Goal: Task Accomplishment & Management: Complete application form

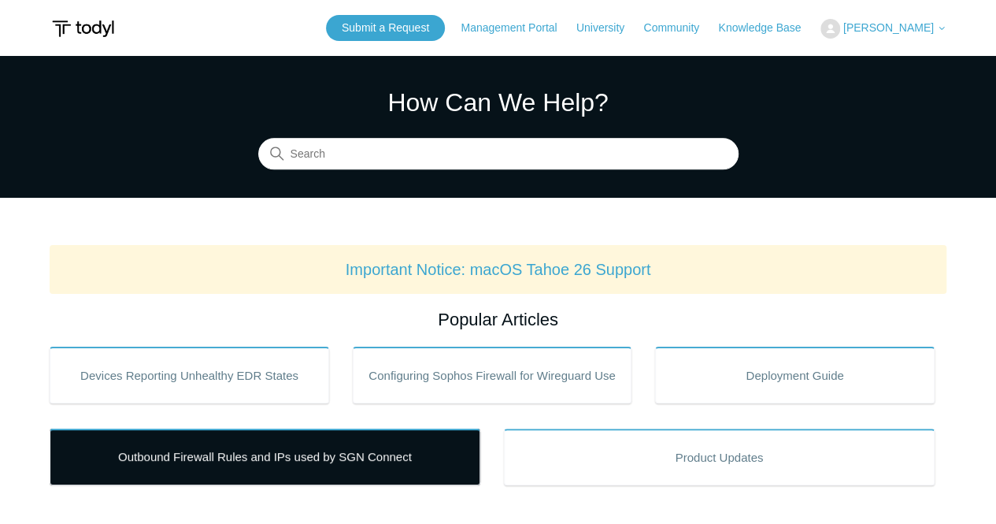
click at [389, 472] on link "Outbound Firewall Rules and IPs used by SGN Connect" at bounding box center [265, 456] width 431 height 57
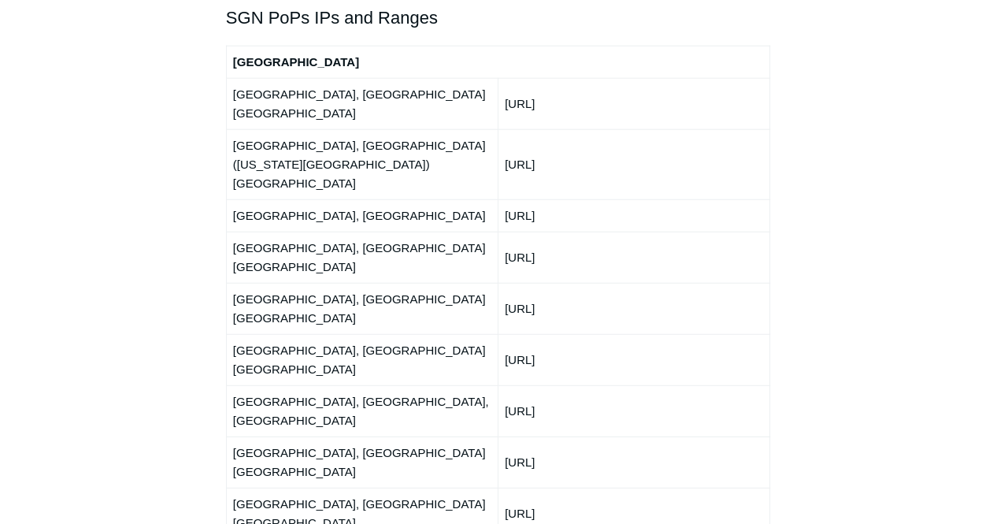
scroll to position [1889, 0]
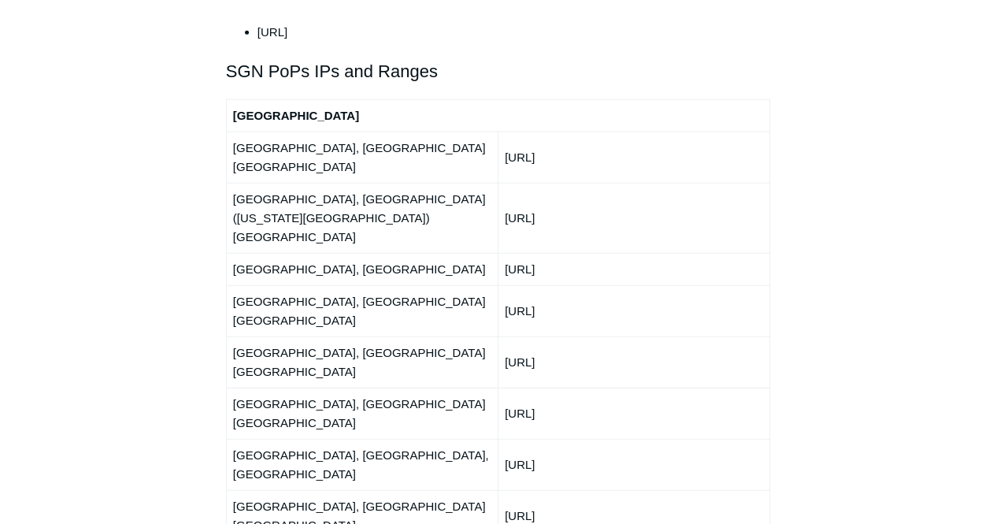
drag, startPoint x: 609, startPoint y: 216, endPoint x: 522, endPoint y: 219, distance: 87.4
click at [522, 336] on td "[URL]" at bounding box center [634, 361] width 272 height 51
click at [521, 336] on td "[URL]" at bounding box center [634, 361] width 272 height 51
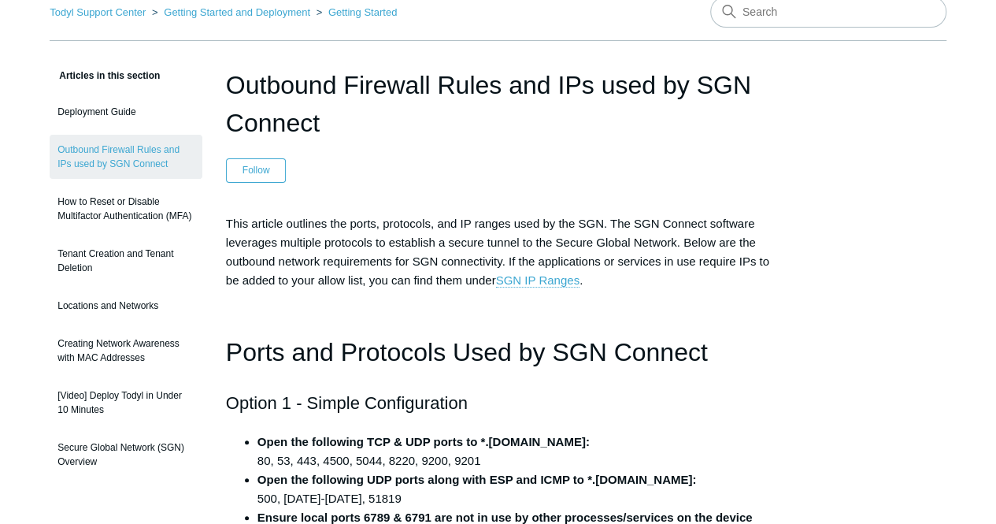
scroll to position [0, 0]
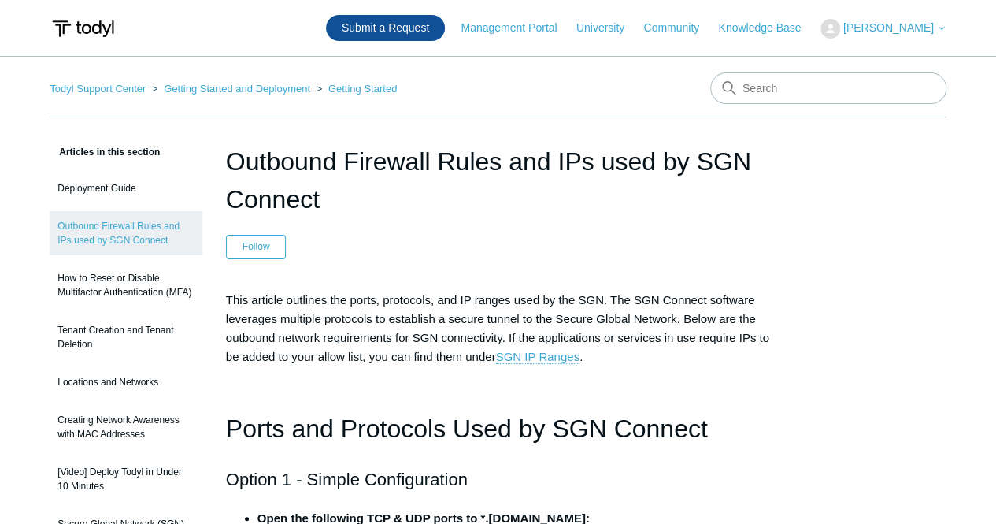
click at [430, 31] on link "Submit a Request" at bounding box center [385, 28] width 119 height 26
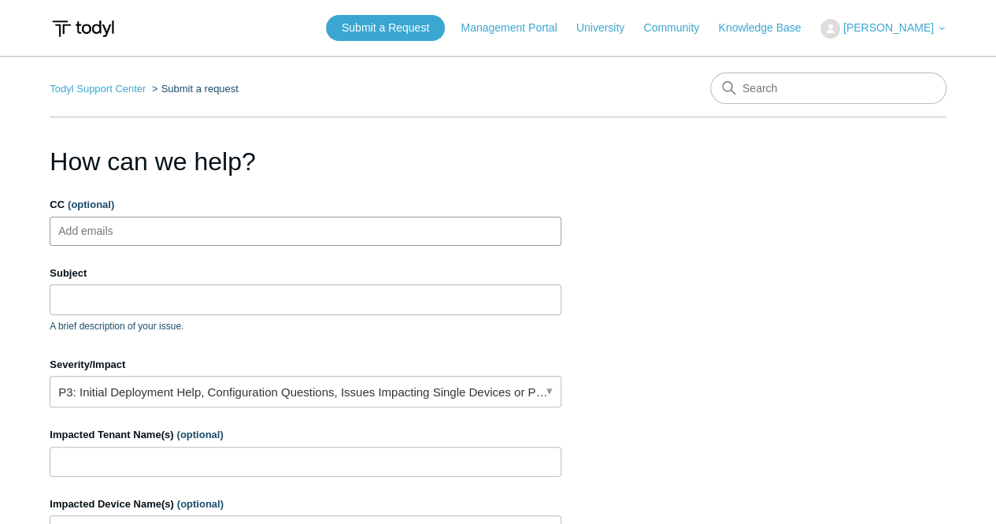
click at [150, 232] on ul "Add emails" at bounding box center [306, 230] width 512 height 29
type input "k"
click at [705, 168] on section "How can we help? CC (optional) Add emails Subject A brief description of your i…" at bounding box center [498, 504] width 897 height 725
click at [181, 234] on ul "Add emails" at bounding box center [306, 230] width 512 height 29
paste input "kr@qoverage.com"
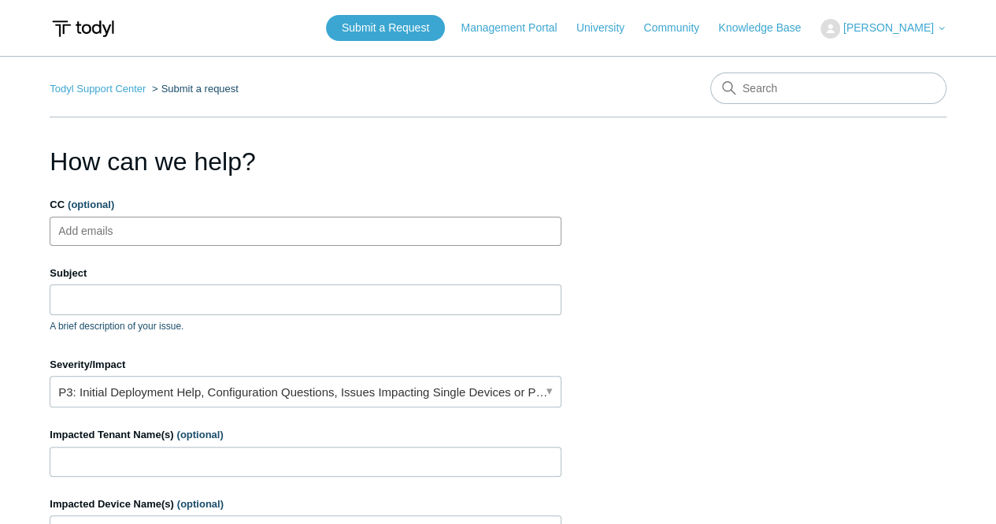
type input "kr@qoverage.com"
paste input "jm@qoverage.com"
type input "jm@qoverage.com"
click at [219, 309] on input "Subject" at bounding box center [306, 299] width 512 height 30
click at [431, 231] on input "CC (optional)" at bounding box center [450, 231] width 39 height 24
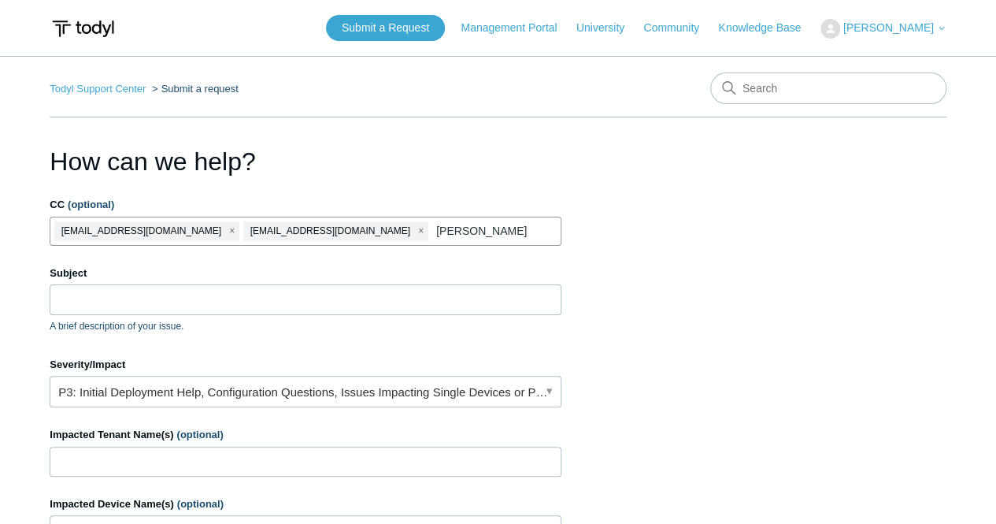
type input "lucas@todyl.com"
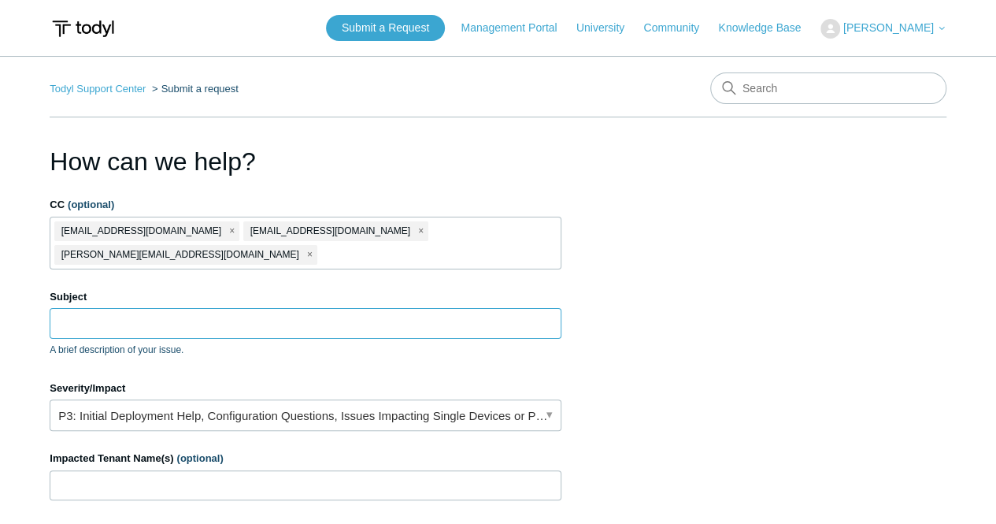
click at [170, 308] on input "Subject" at bounding box center [306, 323] width 512 height 30
click at [506, 308] on input "Subject" at bounding box center [306, 323] width 512 height 30
click at [198, 308] on input "Subject" at bounding box center [306, 323] width 512 height 30
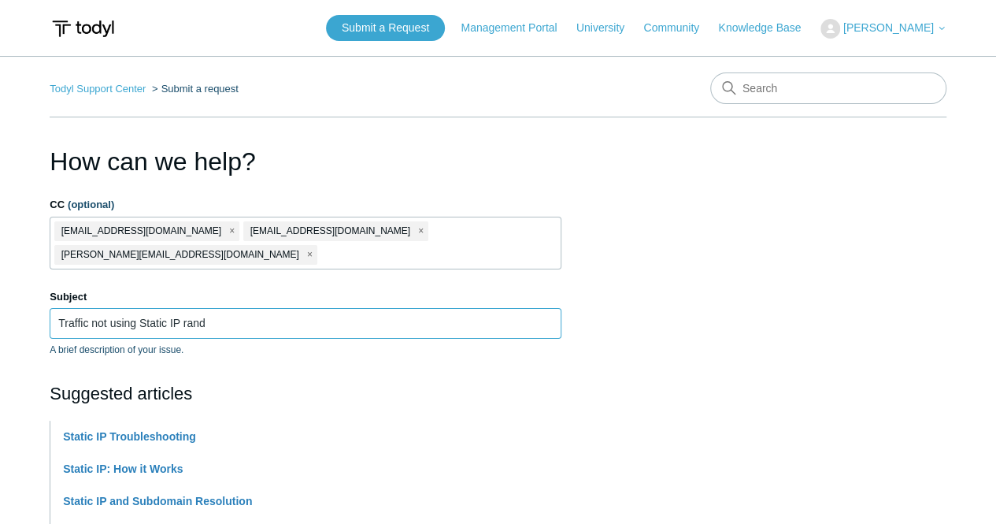
click at [145, 308] on input "Traffic not using Static IP rand" at bounding box center [306, 323] width 512 height 30
click at [250, 309] on input "Traffic not using static IP rand" at bounding box center [306, 323] width 512 height 30
type input "Traffic not using static IP randomly"
click at [286, 342] on p "A brief description of your issue." at bounding box center [306, 349] width 512 height 14
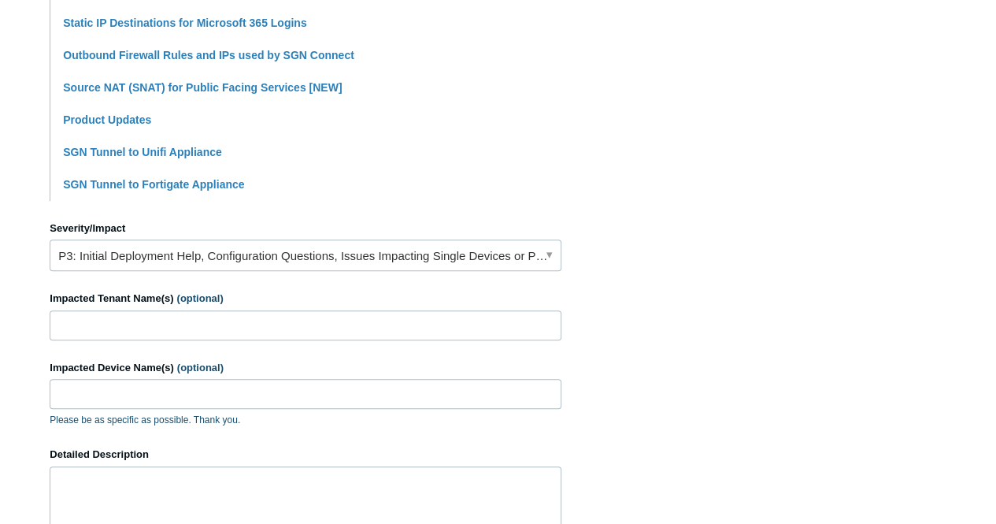
scroll to position [630, 0]
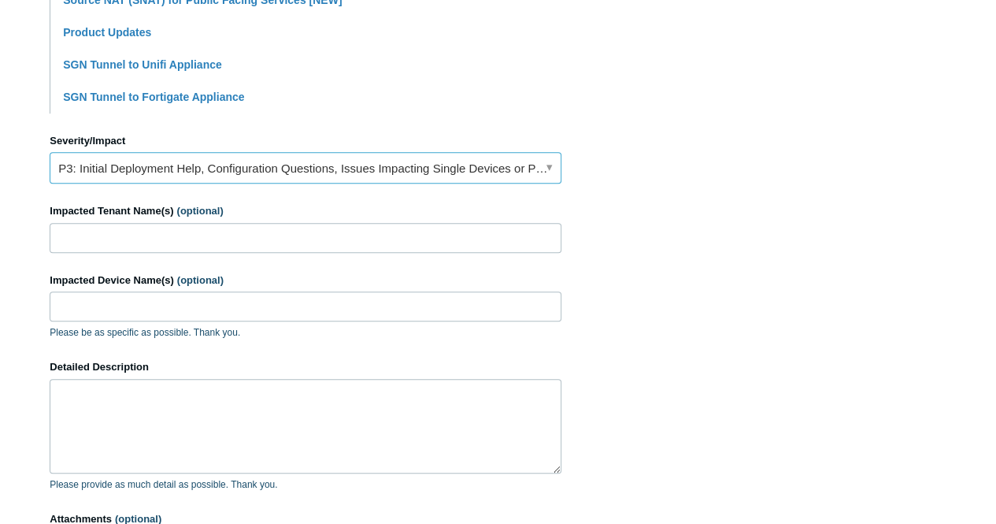
click at [219, 152] on link "P3: Initial Deployment Help, Configuration Questions, Issues Impacting Single D…" at bounding box center [306, 167] width 512 height 31
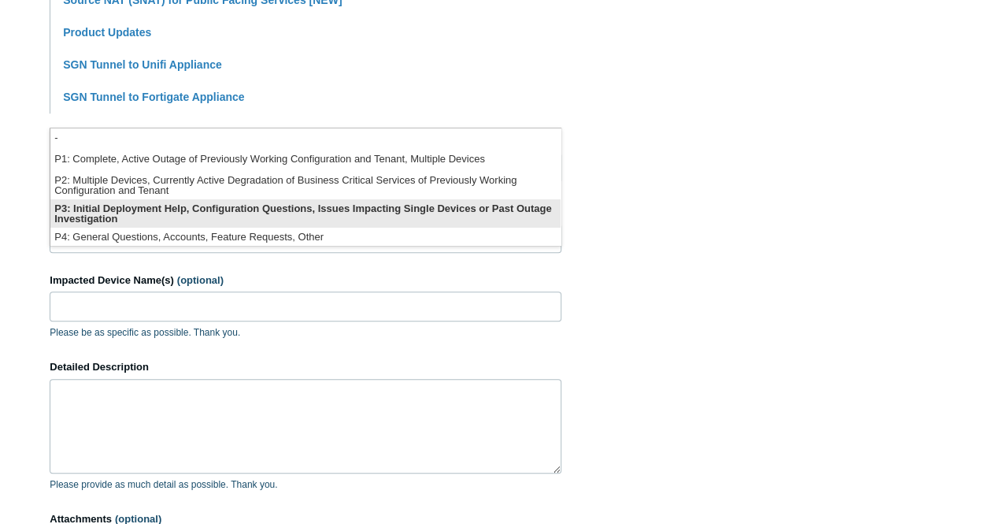
click at [199, 207] on li "P3: Initial Deployment Help, Configuration Questions, Issues Impacting Single D…" at bounding box center [305, 213] width 510 height 28
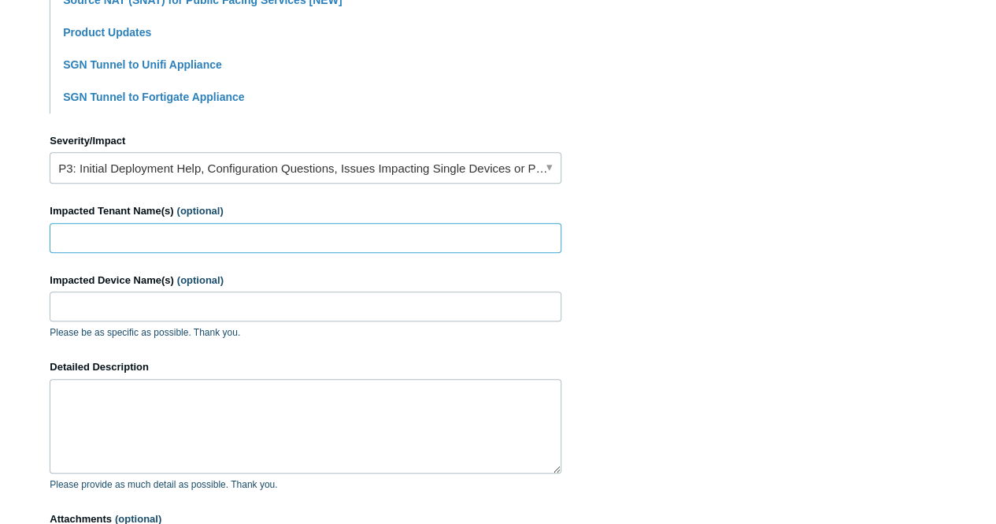
click at [194, 223] on input "Impacted Tenant Name(s) (optional)" at bounding box center [306, 238] width 512 height 30
type input "Tandem Theory"
click at [168, 291] on input "Impacted Device Name(s) (optional)" at bounding box center [306, 306] width 512 height 30
click at [812, 328] on section "How can we help? CC (optional) kr@qoverage.com jm@qoverage.com lucas@todyl.com …" at bounding box center [498, 78] width 897 height 1131
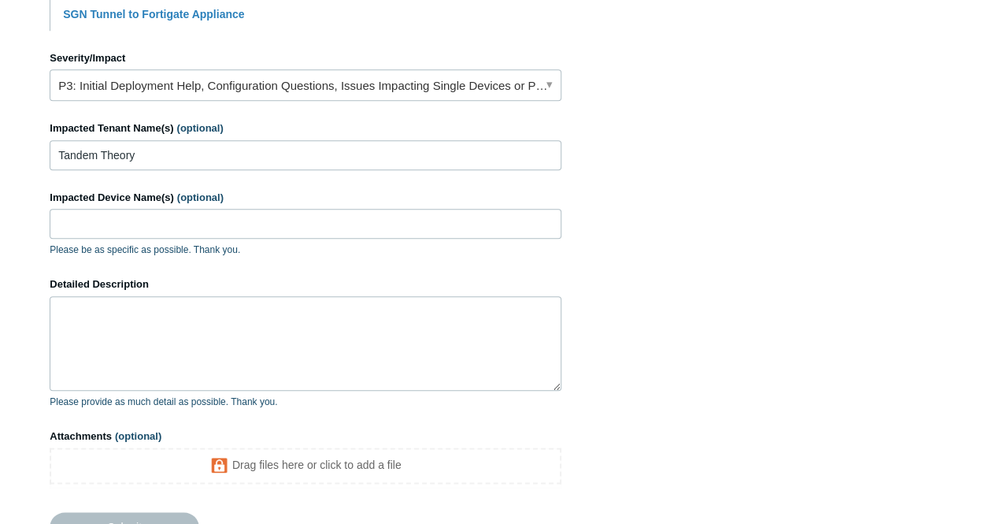
scroll to position [787, 0]
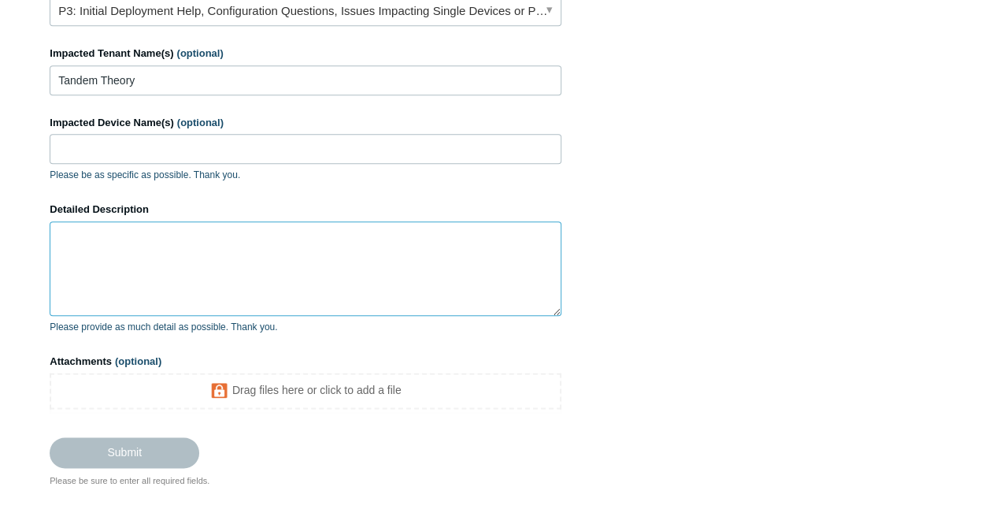
click at [134, 236] on textarea "Detailed Description" at bounding box center [306, 268] width 512 height 94
click at [214, 221] on textarea "Detailed Description" at bounding box center [306, 268] width 512 height 94
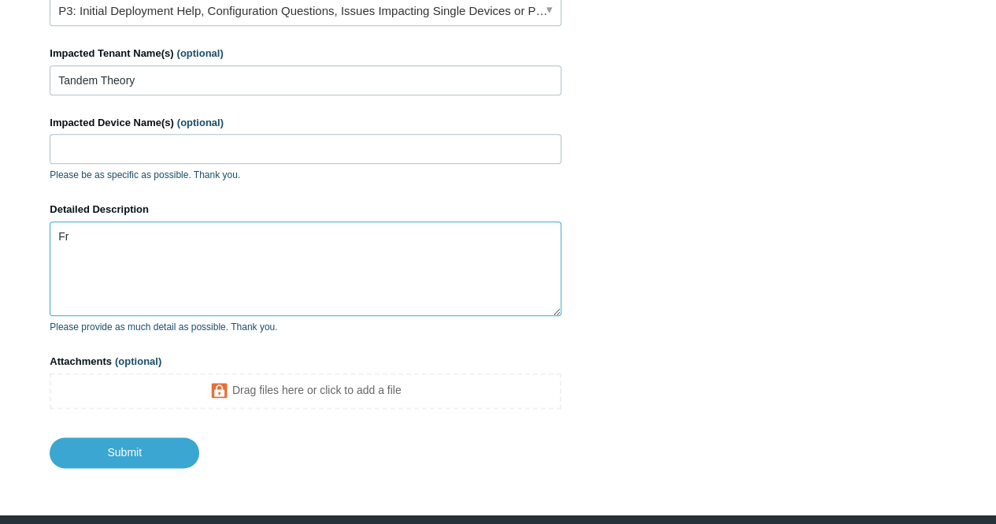
type textarea "F"
type textarea "M"
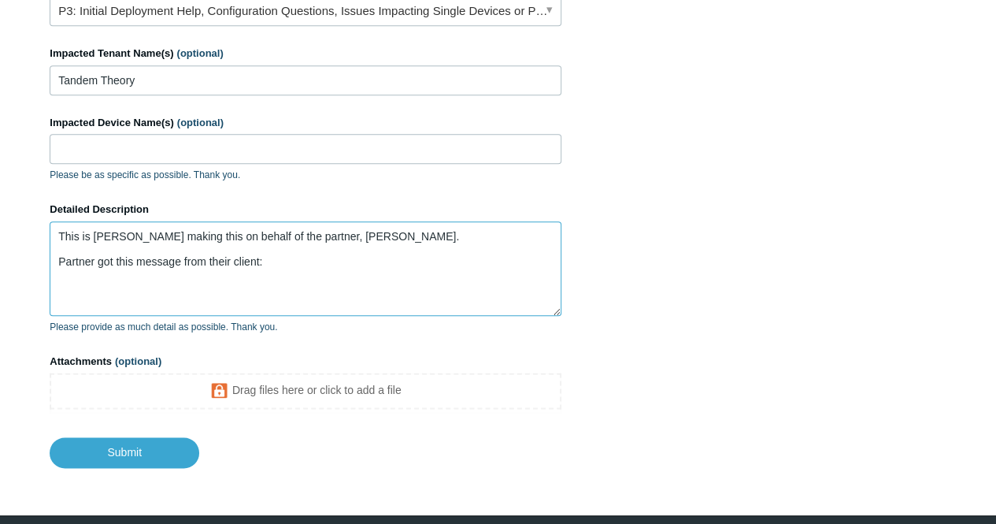
click at [227, 268] on textarea "This is Lucas making this on behalf of the partner, Qoverage. Partner got this …" at bounding box center [306, 268] width 512 height 94
paste textarea "I have been putting the SGN client into production for service accounts recentl…"
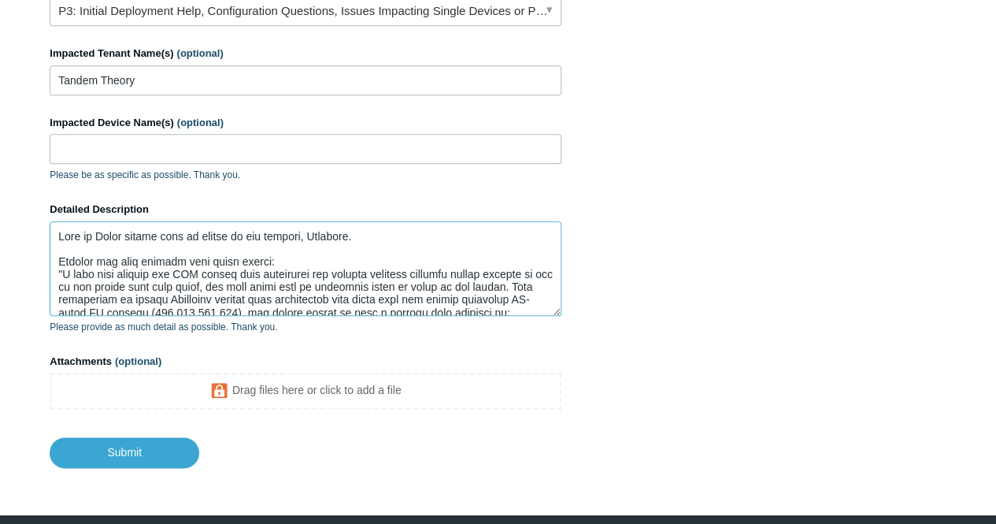
scroll to position [104, 0]
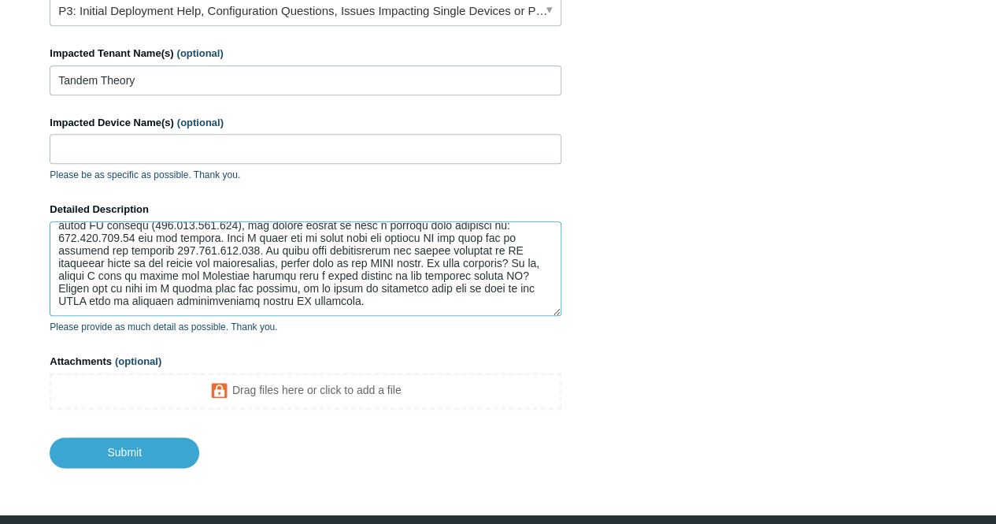
click at [406, 257] on textarea "Detailed Description" at bounding box center [306, 268] width 512 height 94
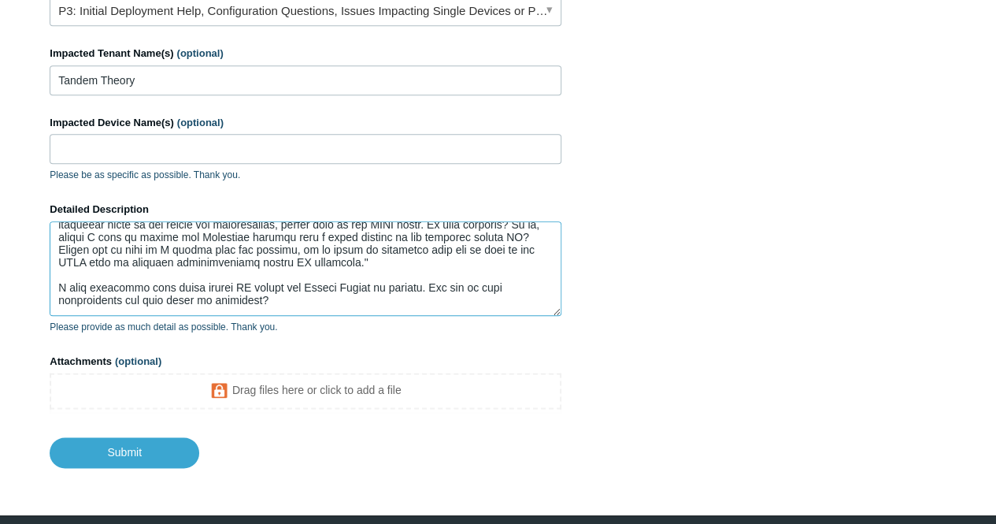
scroll to position [150, 0]
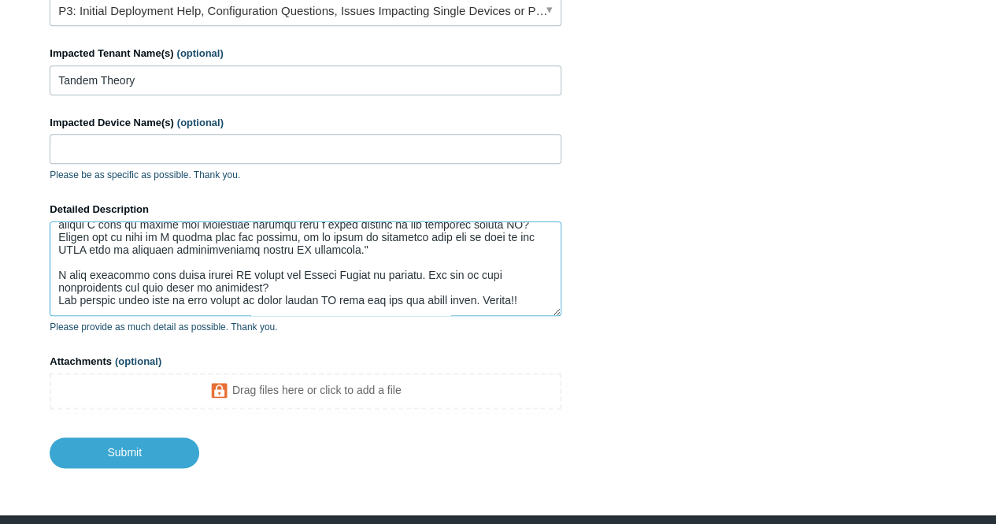
click at [469, 261] on textarea "Detailed Description" at bounding box center [306, 268] width 512 height 94
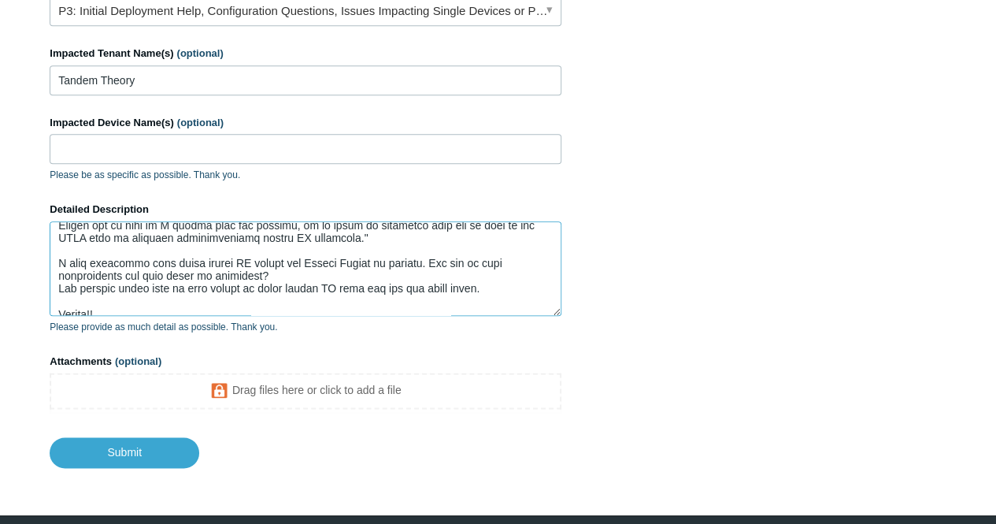
scroll to position [154, 0]
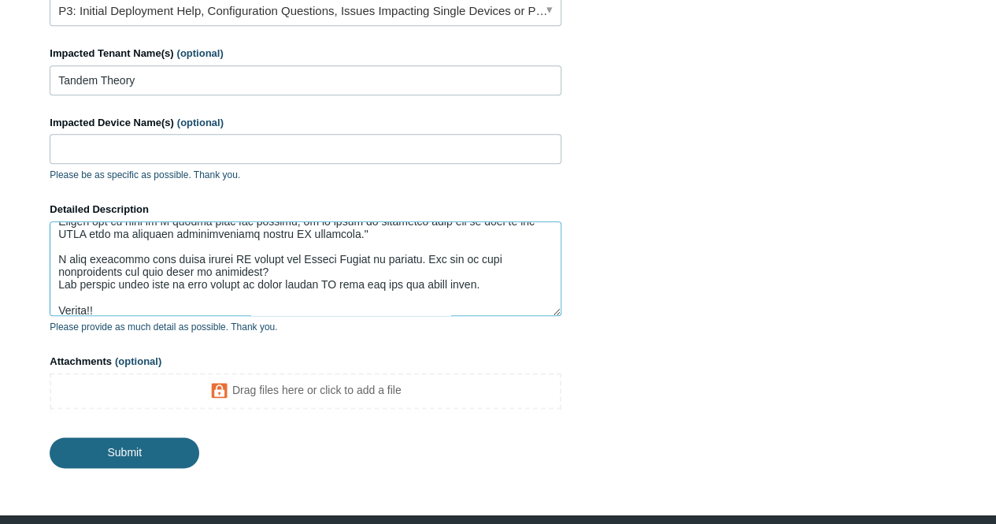
type textarea "This is Lucas making this on behalf of the partner, Qoverage. Partner got this …"
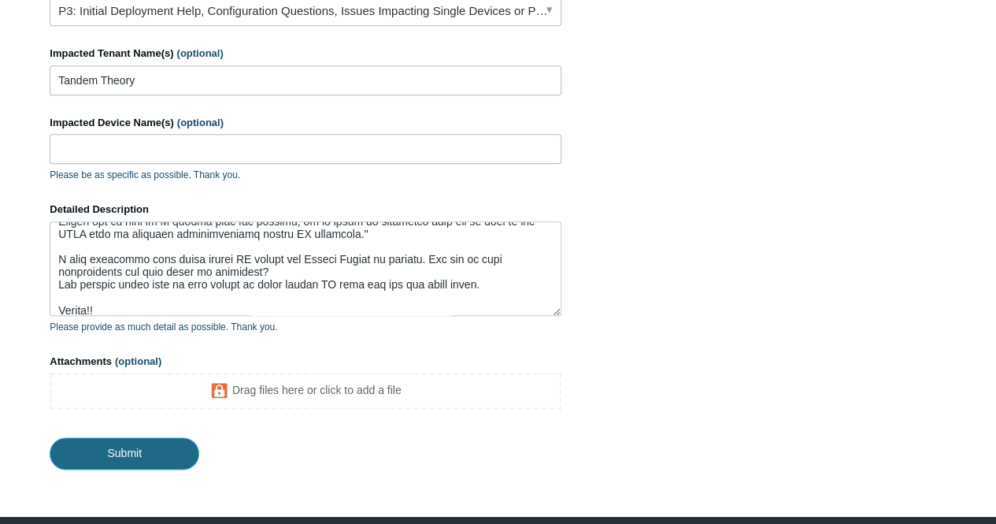
click at [142, 437] on input "Submit" at bounding box center [125, 452] width 150 height 31
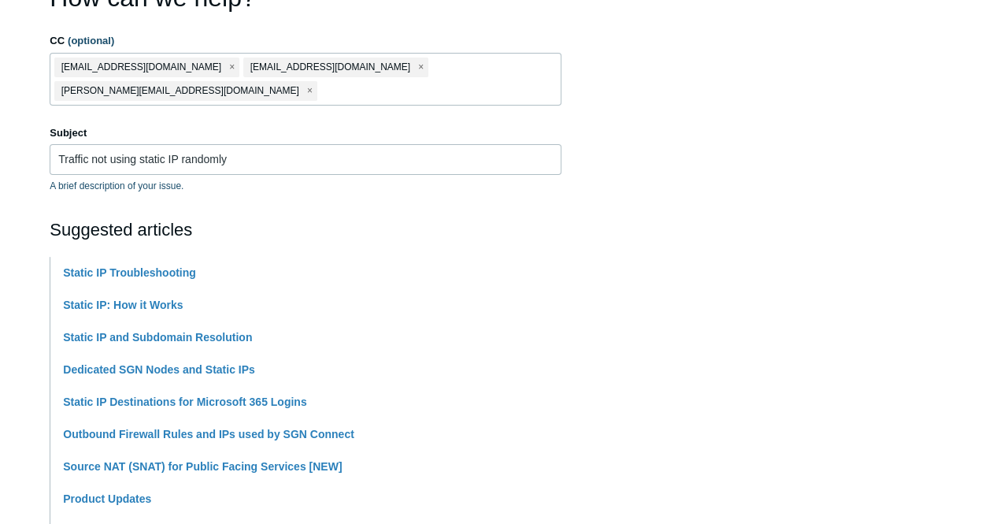
scroll to position [157, 0]
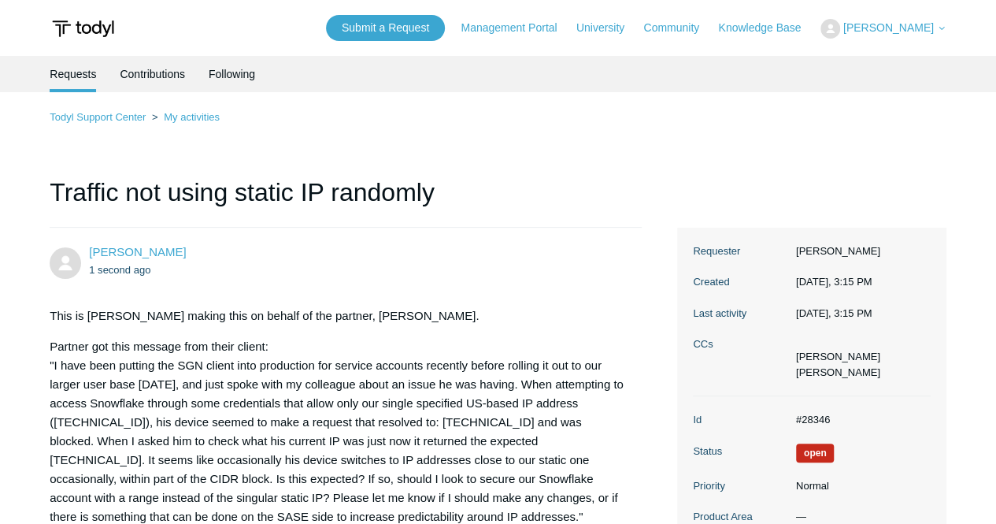
click at [640, 233] on li "[PERSON_NAME] 1 second ago This is [PERSON_NAME] making this on behalf of the p…" at bounding box center [345, 441] width 591 height 426
click at [598, 157] on div "Todyl Support Center My activities Traffic not using static IP randomly [PERSON…" at bounding box center [498, 418] width 897 height 620
